Goal: Task Accomplishment & Management: Use online tool/utility

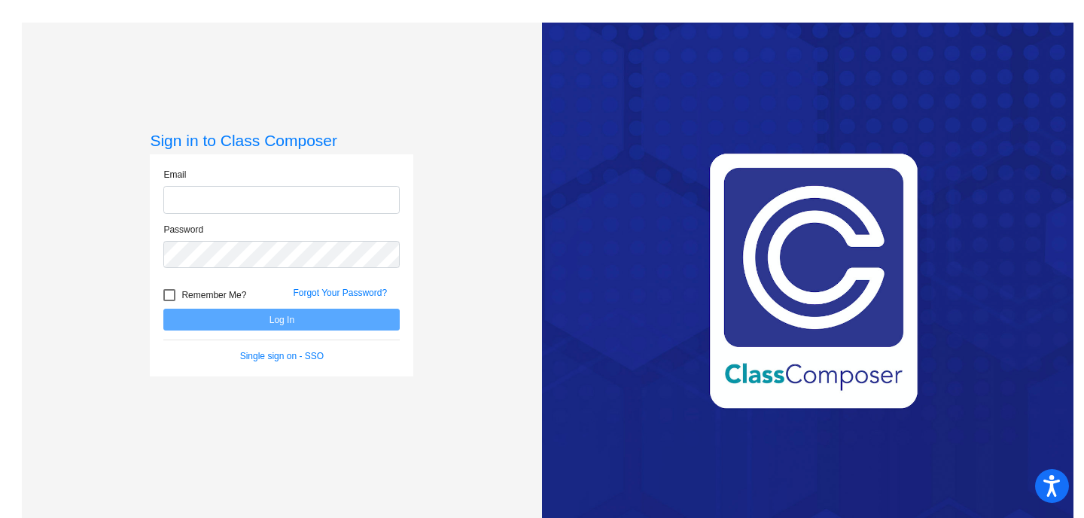
type input "[EMAIL_ADDRESS][PERSON_NAME][DOMAIN_NAME]"
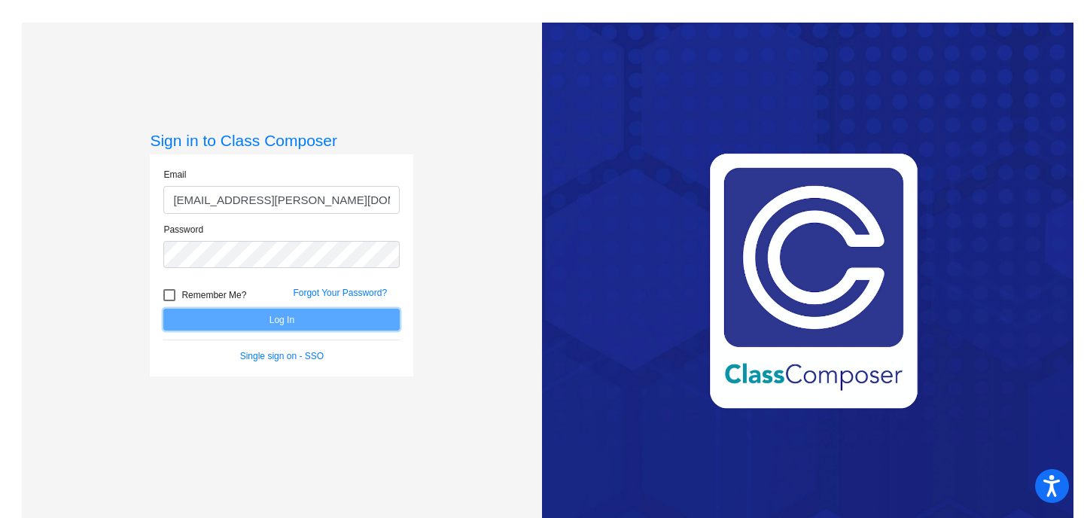
click at [272, 316] on button "Log In" at bounding box center [281, 320] width 236 height 22
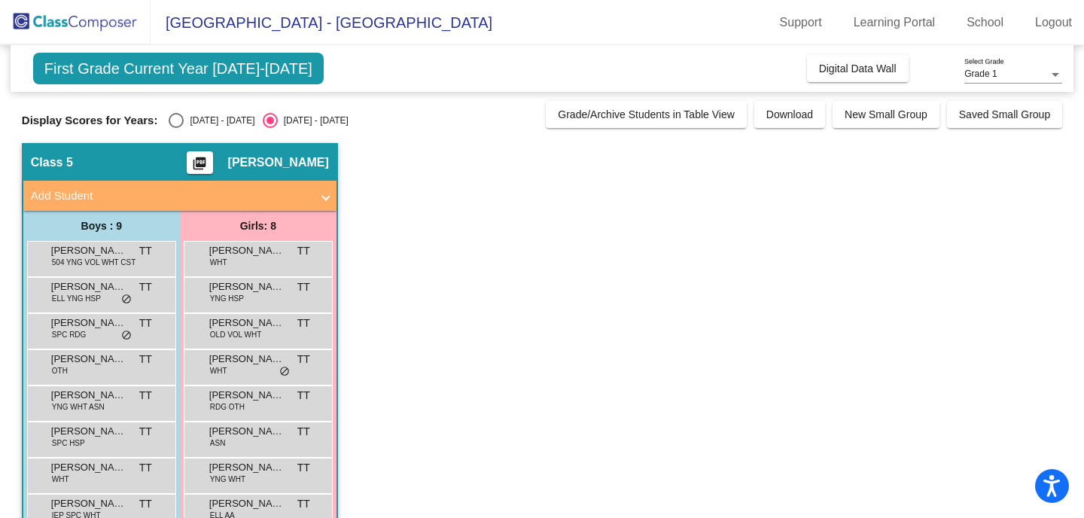
click at [175, 117] on div "Select an option" at bounding box center [176, 120] width 15 height 15
click at [175, 128] on input "[DATE] - [DATE]" at bounding box center [175, 128] width 1 height 1
radio input "true"
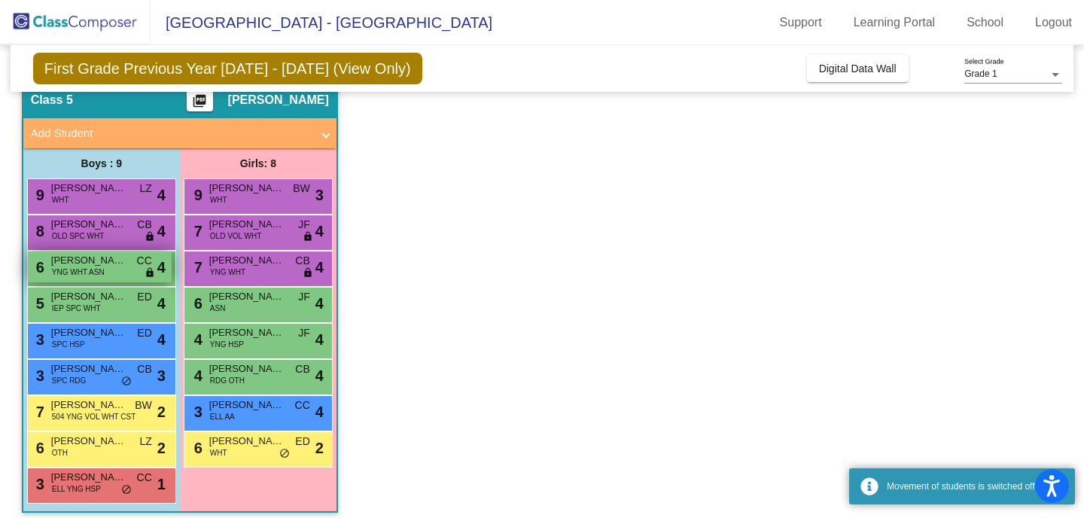
scroll to position [72, 0]
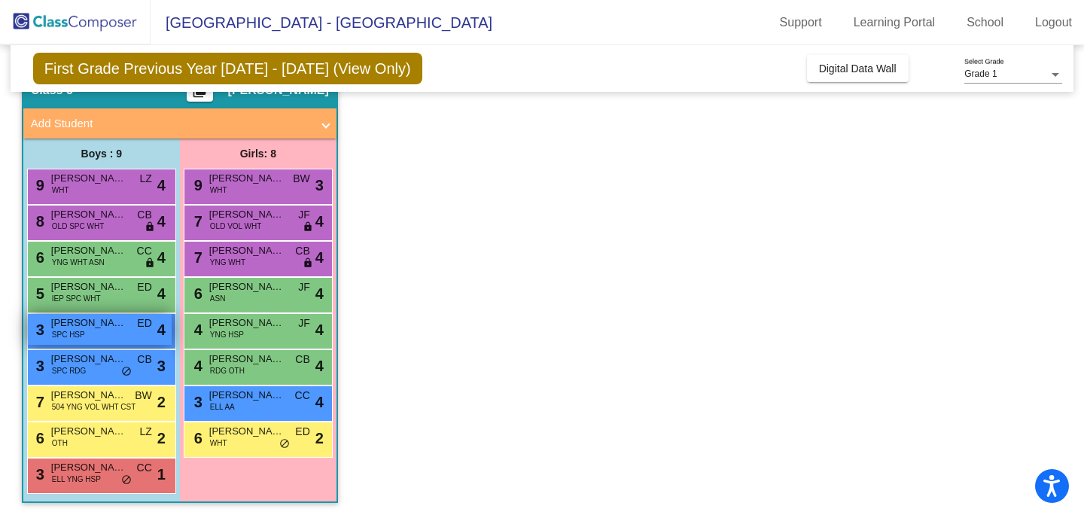
click at [126, 331] on div "3 [PERSON_NAME] SPC HSP ED lock do_not_disturb_alt 4" at bounding box center [100, 329] width 144 height 31
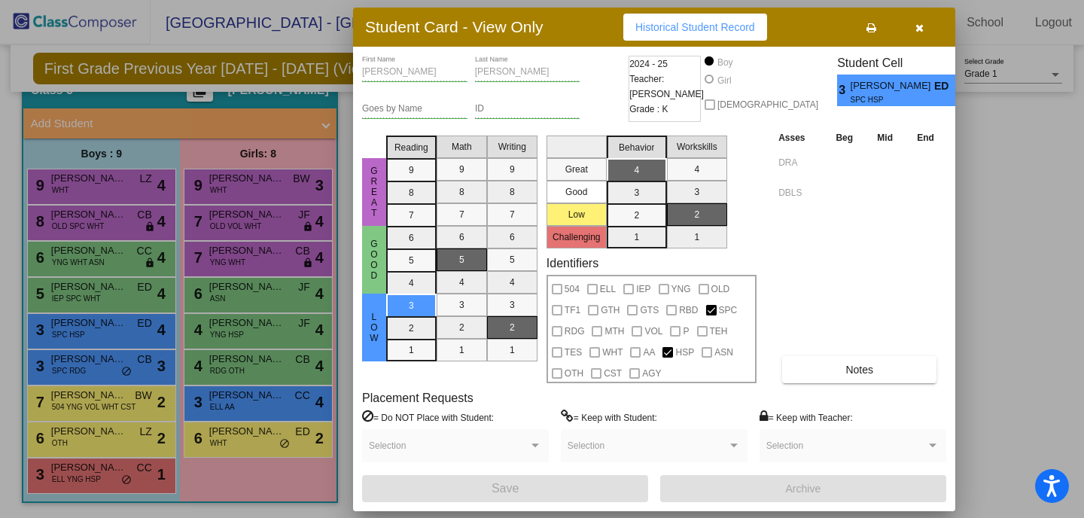
click at [112, 365] on div at bounding box center [542, 259] width 1084 height 518
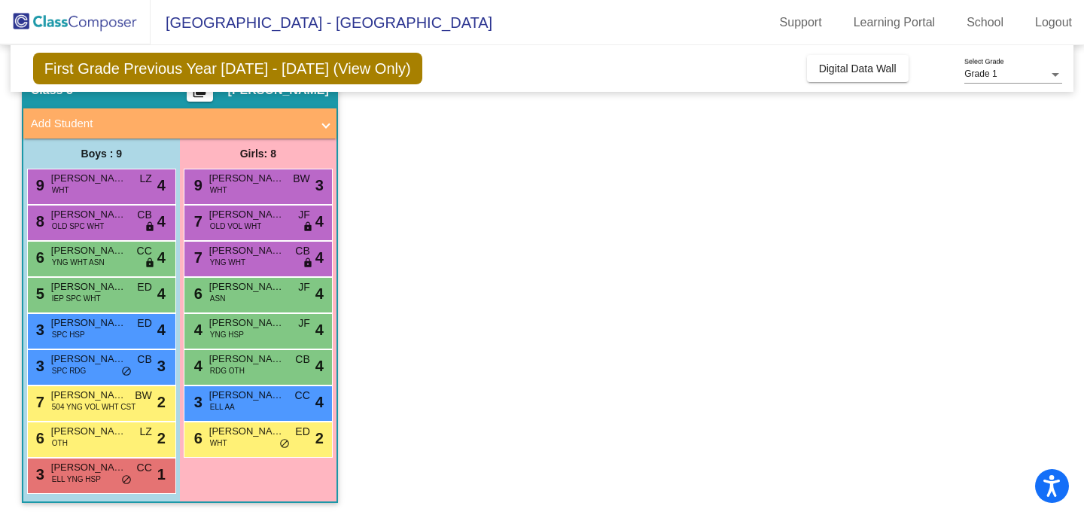
click at [112, 365] on span "[PERSON_NAME]" at bounding box center [88, 359] width 75 height 15
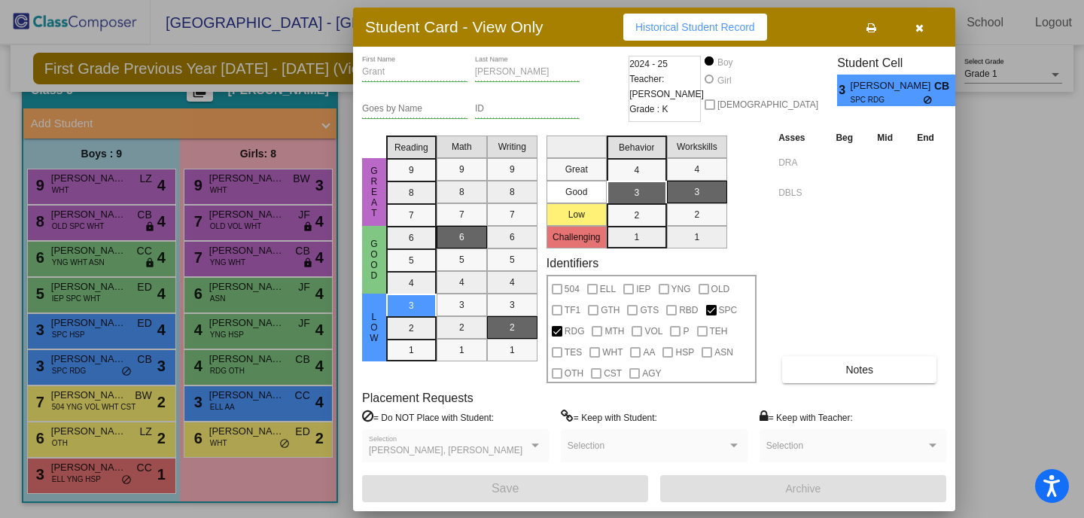
click at [105, 294] on div at bounding box center [542, 259] width 1084 height 518
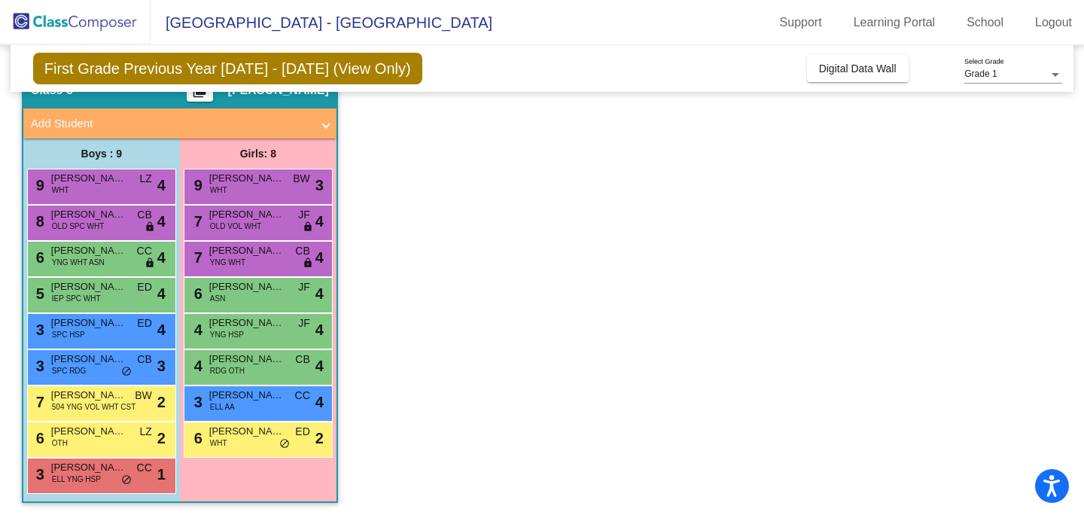
click at [105, 294] on div "5 [PERSON_NAME] IEP SPC WHT ED lock do_not_disturb_alt 4" at bounding box center [100, 293] width 144 height 31
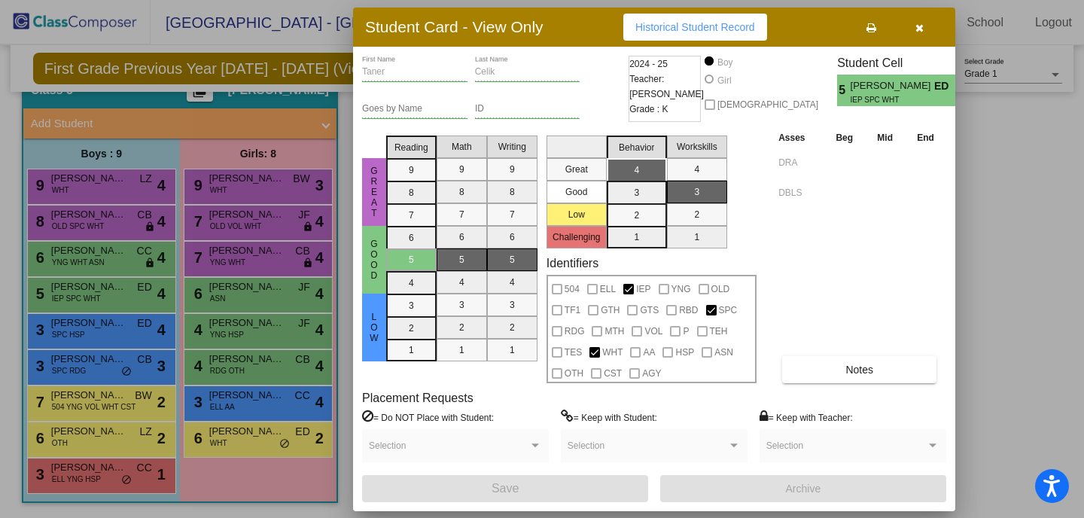
click at [104, 264] on div at bounding box center [542, 259] width 1084 height 518
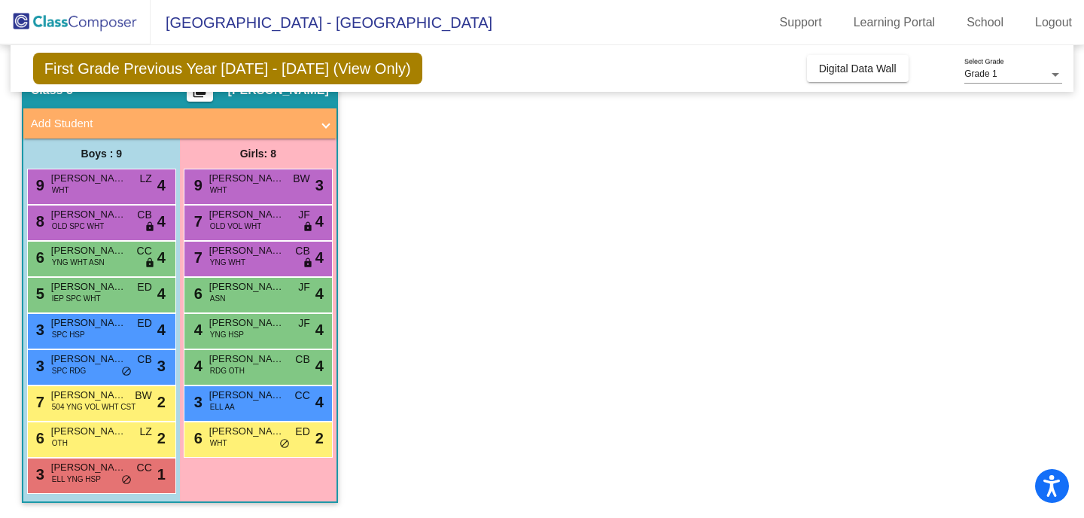
click at [104, 264] on div "6 [PERSON_NAME] YNG WHT ASN CC lock do_not_disturb_alt 4" at bounding box center [100, 257] width 144 height 31
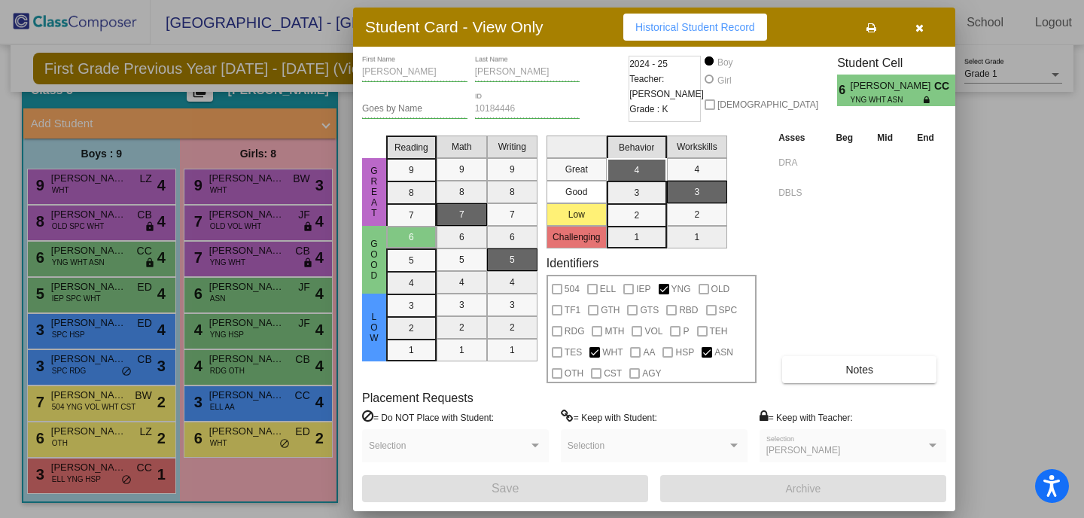
click at [88, 477] on div at bounding box center [542, 259] width 1084 height 518
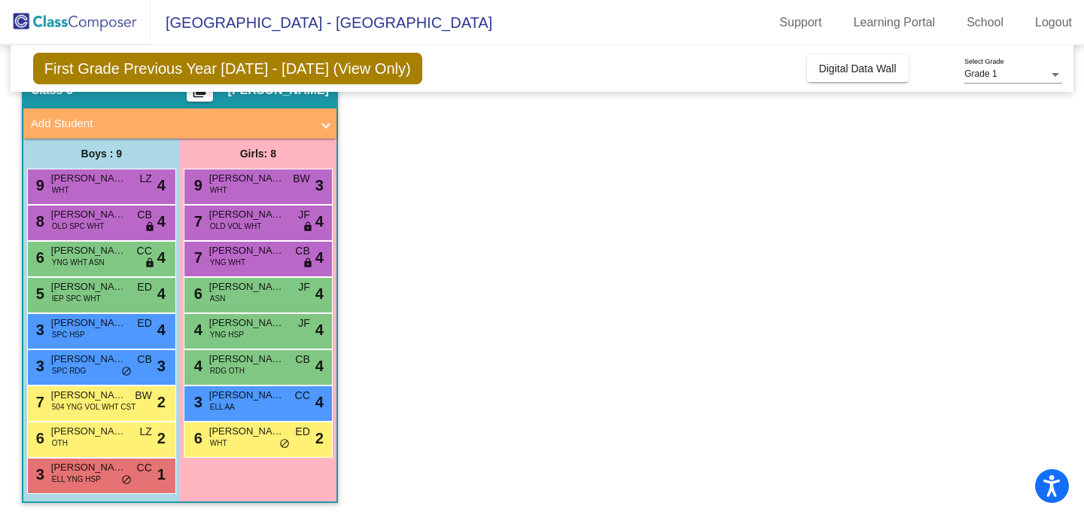
click at [88, 477] on span "ELL YNG HSP" at bounding box center [76, 479] width 49 height 11
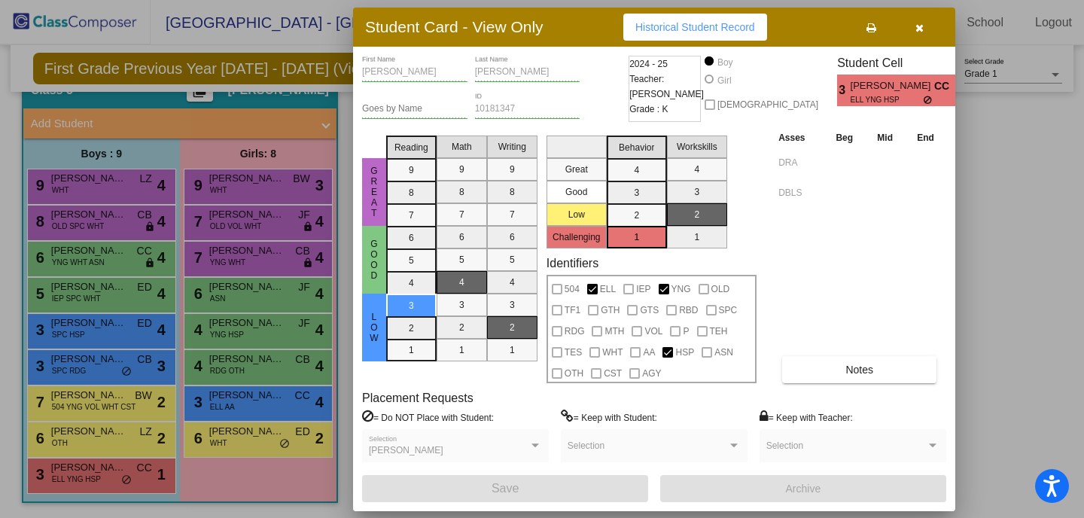
click at [87, 403] on div at bounding box center [542, 259] width 1084 height 518
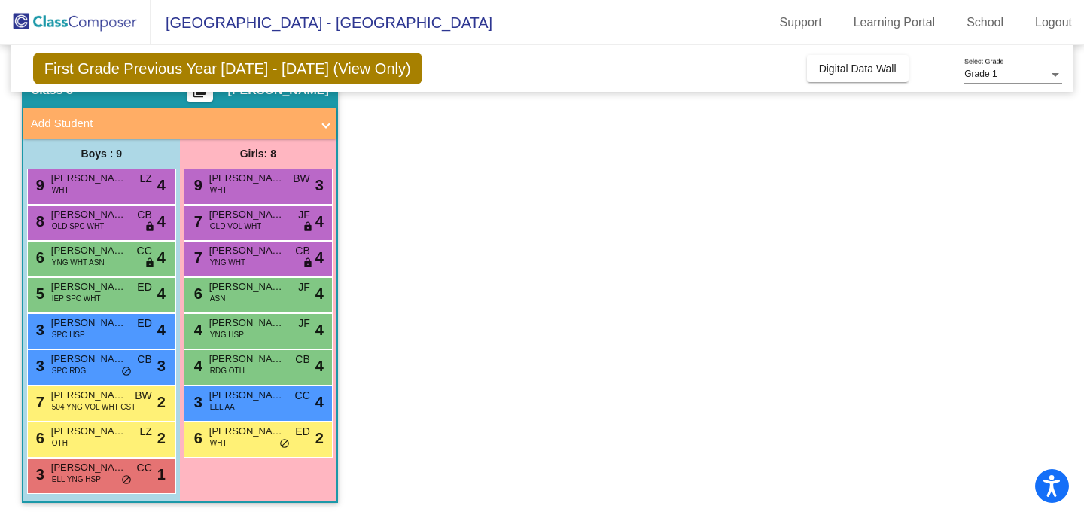
click at [87, 403] on span "504 YNG VOL WHT CST" at bounding box center [94, 406] width 84 height 11
